Goal: Navigation & Orientation: Understand site structure

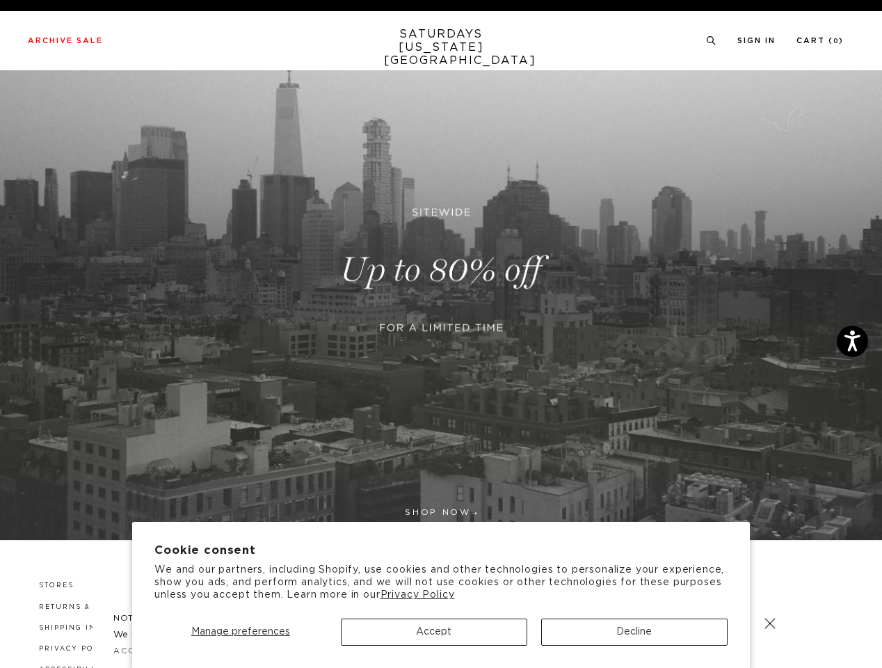
click at [240, 632] on span "Manage preferences" at bounding box center [240, 632] width 99 height 10
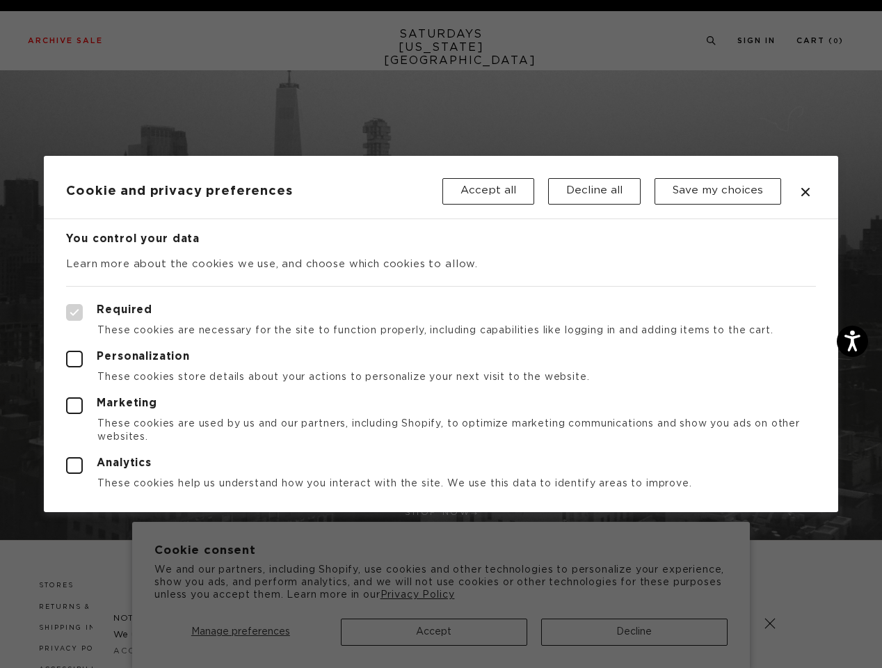
click at [434, 632] on div at bounding box center [441, 334] width 882 height 668
click at [634, 632] on div at bounding box center [441, 334] width 882 height 668
click at [591, 306] on label "Required" at bounding box center [440, 312] width 749 height 17
click at [67, 305] on input "Required" at bounding box center [66, 304] width 1 height 1
checkbox input "true"
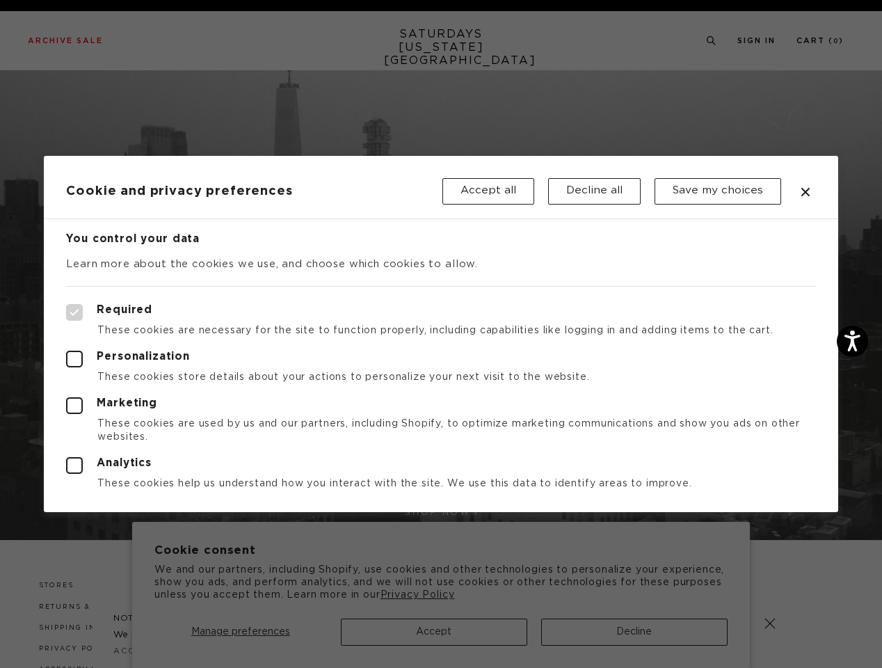
click at [710, 41] on div at bounding box center [441, 334] width 882 height 668
click at [770, 623] on div at bounding box center [441, 334] width 882 height 668
